Goal: Find specific page/section: Find specific page/section

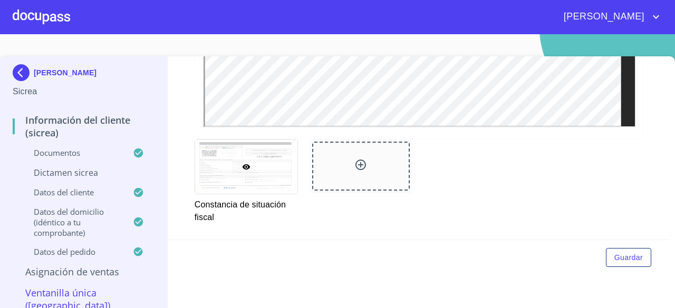
scroll to position [4, 0]
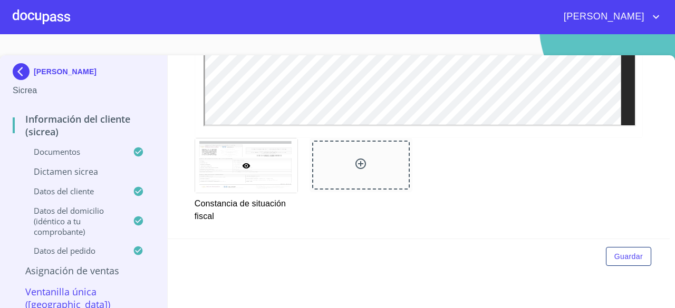
click at [76, 172] on p "Dictamen Sicrea" at bounding box center [84, 172] width 142 height 12
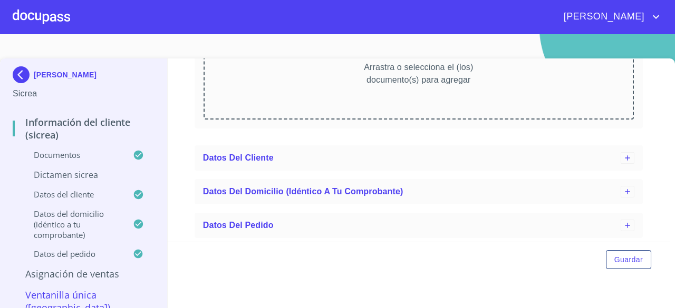
scroll to position [0, 0]
click at [83, 186] on div "Dictamen Sicrea" at bounding box center [84, 180] width 142 height 20
click at [19, 92] on p "Sicrea" at bounding box center [84, 95] width 142 height 13
click at [9, 72] on div "[PERSON_NAME] Sicrea Información del Cliente (Sicrea) Documentos Dictamen Sicre…" at bounding box center [84, 191] width 168 height 262
click at [18, 75] on img at bounding box center [23, 75] width 21 height 17
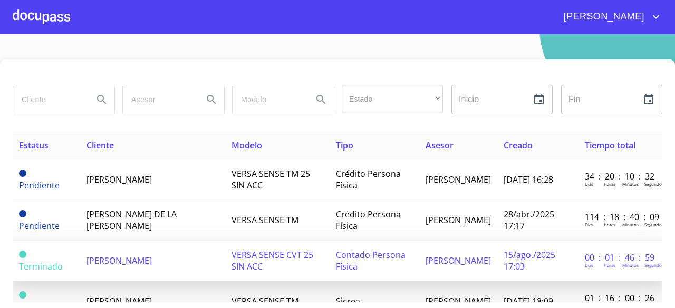
click at [118, 255] on span "[PERSON_NAME]" at bounding box center [118, 261] width 65 height 12
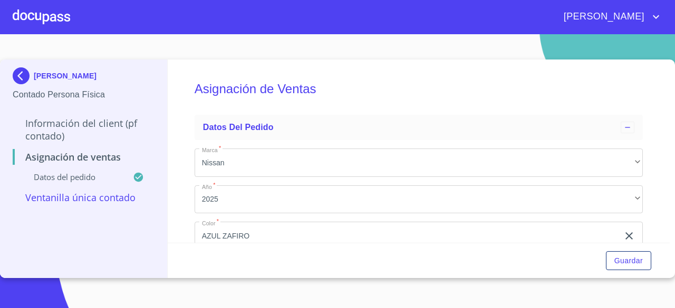
scroll to position [93, 0]
